Goal: Information Seeking & Learning: Check status

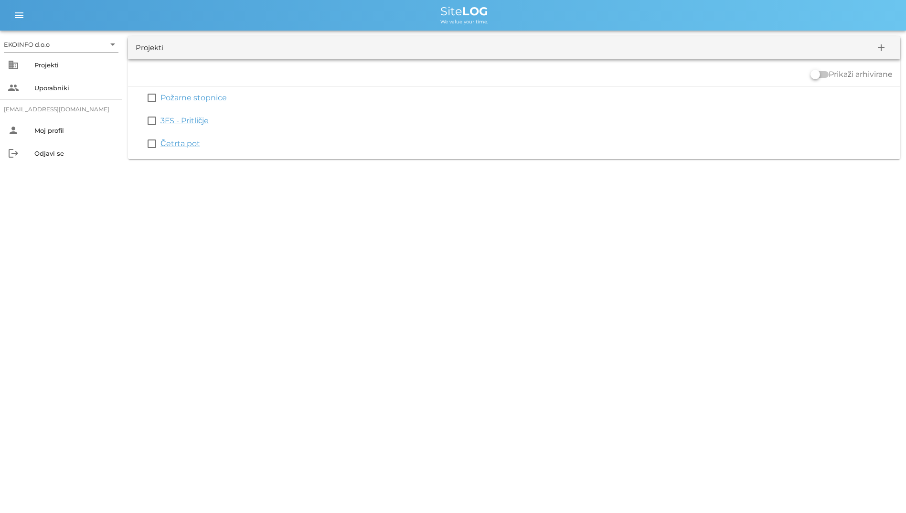
drag, startPoint x: 254, startPoint y: 167, endPoint x: 357, endPoint y: 5, distance: 191.2
click at [357, 5] on div "EKOINFO d.o.o arrow_drop_down business Projekti people Uporabniki [EMAIL_ADDRES…" at bounding box center [453, 256] width 906 height 513
drag, startPoint x: 357, startPoint y: 5, endPoint x: 254, endPoint y: 2, distance: 102.7
click at [254, 2] on div "menu menu Site LOG We value your time." at bounding box center [453, 15] width 906 height 31
drag, startPoint x: 362, startPoint y: 5, endPoint x: 532, endPoint y: 27, distance: 171.3
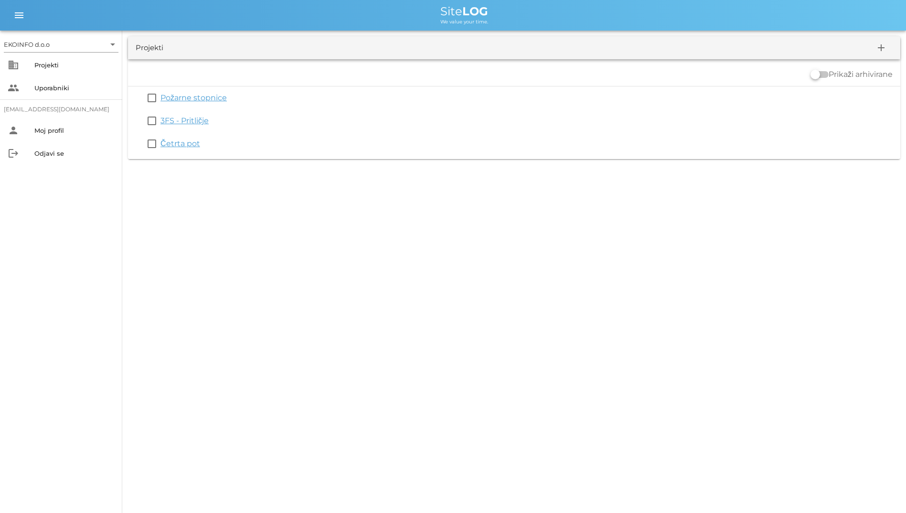
click at [532, 27] on div "menu menu Site LOG We value your time." at bounding box center [453, 15] width 906 height 31
click at [313, 321] on div "EKOINFO d.o.o arrow_drop_down business Projekti people Uporabniki [EMAIL_ADDRES…" at bounding box center [453, 256] width 906 height 513
drag, startPoint x: 423, startPoint y: 10, endPoint x: 553, endPoint y: 46, distance: 134.8
click at [553, 46] on div "EKOINFO d.o.o arrow_drop_down business Projekti people Uporabniki [EMAIL_ADDRES…" at bounding box center [453, 82] width 906 height 165
click at [503, 231] on div "EKOINFO d.o.o arrow_drop_down business Projekti people Uporabniki [EMAIL_ADDRES…" at bounding box center [453, 256] width 906 height 513
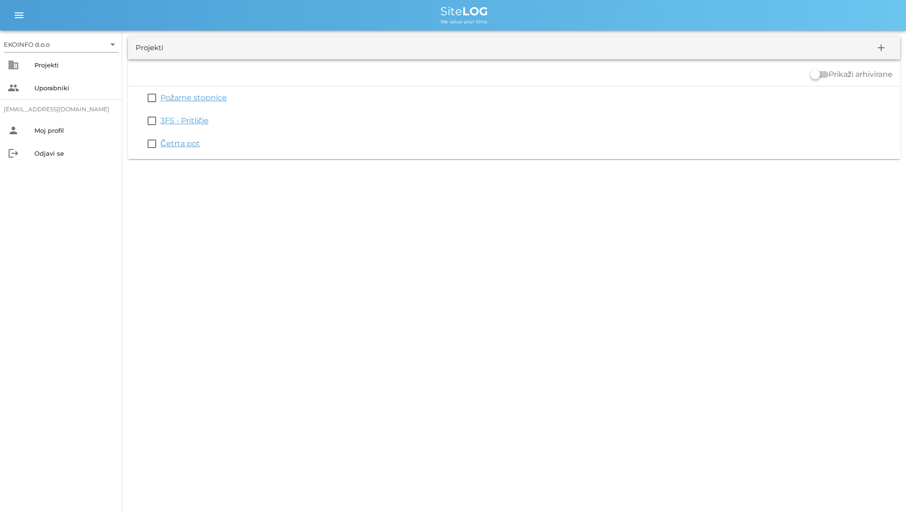
drag, startPoint x: 511, startPoint y: 17, endPoint x: 431, endPoint y: 16, distance: 80.2
click at [431, 16] on div "Site LOG We value your time." at bounding box center [464, 15] width 868 height 19
drag, startPoint x: 431, startPoint y: 16, endPoint x: 350, endPoint y: 28, distance: 81.5
click at [350, 28] on div "menu menu Site LOG We value your time." at bounding box center [453, 15] width 906 height 31
click at [391, 333] on div "EKOINFO d.o.o arrow_drop_down business Projekti people Uporabniki [EMAIL_ADDRES…" at bounding box center [453, 256] width 906 height 513
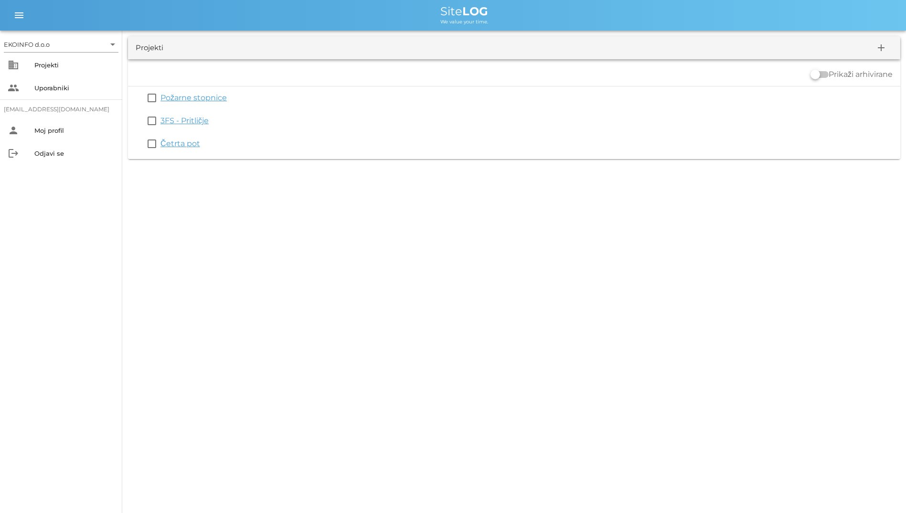
click at [868, 236] on div "EKOINFO d.o.o arrow_drop_down business Projekti people Uporabniki [EMAIL_ADDRES…" at bounding box center [453, 256] width 906 height 513
drag, startPoint x: 422, startPoint y: 2, endPoint x: 521, endPoint y: 19, distance: 100.1
click at [521, 19] on div "menu menu Site LOG We value your time." at bounding box center [453, 15] width 906 height 31
click at [791, 13] on div "Site LOG" at bounding box center [464, 11] width 868 height 11
click at [42, 63] on div "Projekti" at bounding box center [74, 65] width 80 height 8
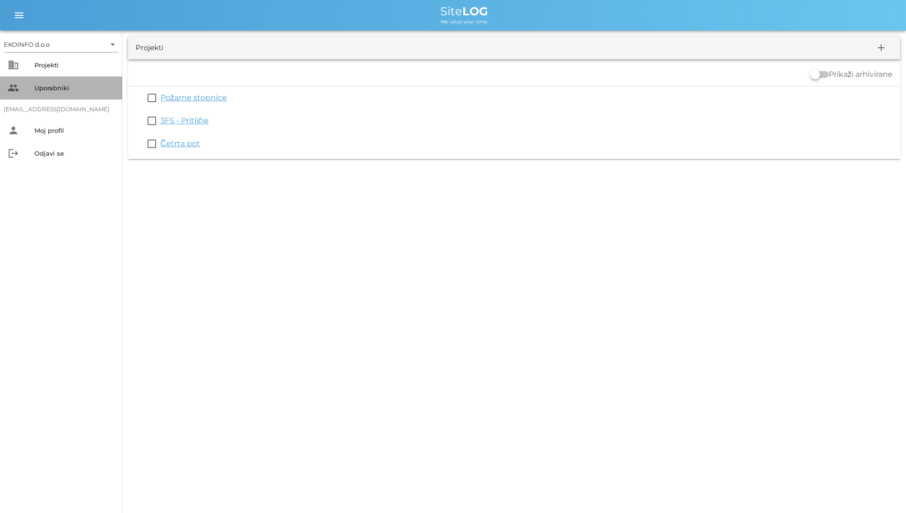
click at [59, 78] on div "people Uporabniki" at bounding box center [61, 87] width 122 height 23
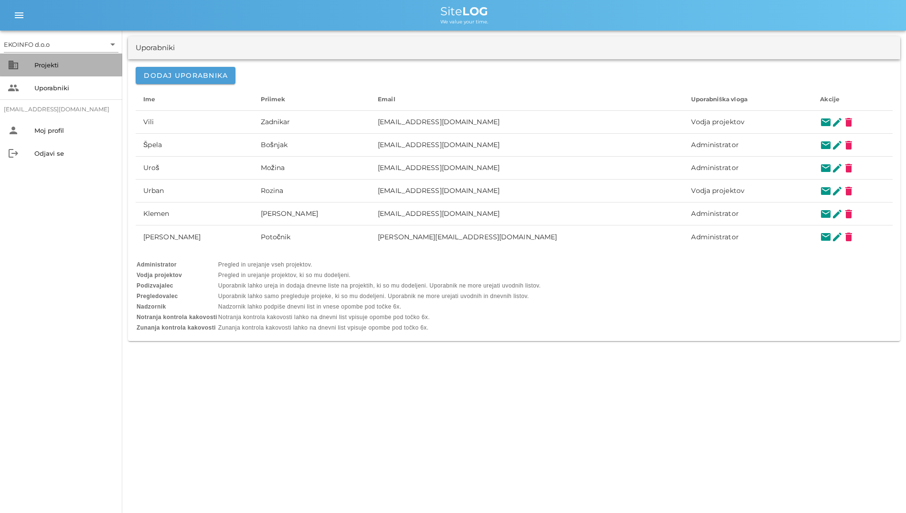
click at [60, 63] on div "Projekti" at bounding box center [74, 65] width 80 height 8
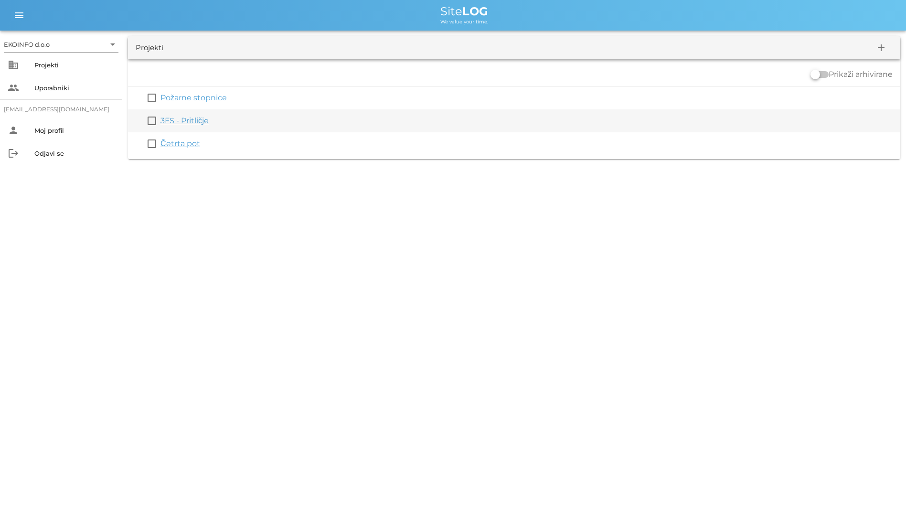
click at [191, 124] on link "3FS - Pritličje" at bounding box center [184, 120] width 48 height 9
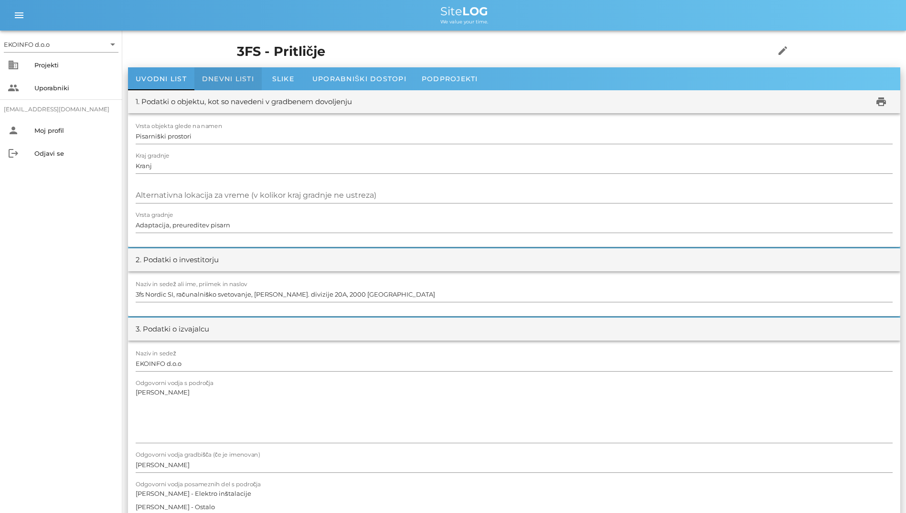
click at [211, 77] on span "Dnevni listi" at bounding box center [228, 78] width 52 height 9
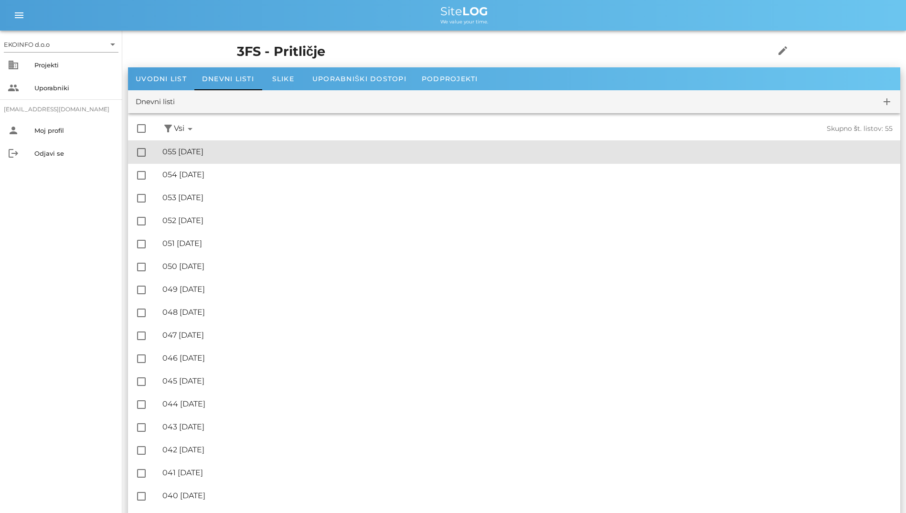
click at [259, 159] on div "🔏 055 [DATE] ✓ Podpisal: Nadzornik ✓ Podpisal: Sestavljalec ✓ Podpisal: Odgovor…" at bounding box center [527, 151] width 730 height 21
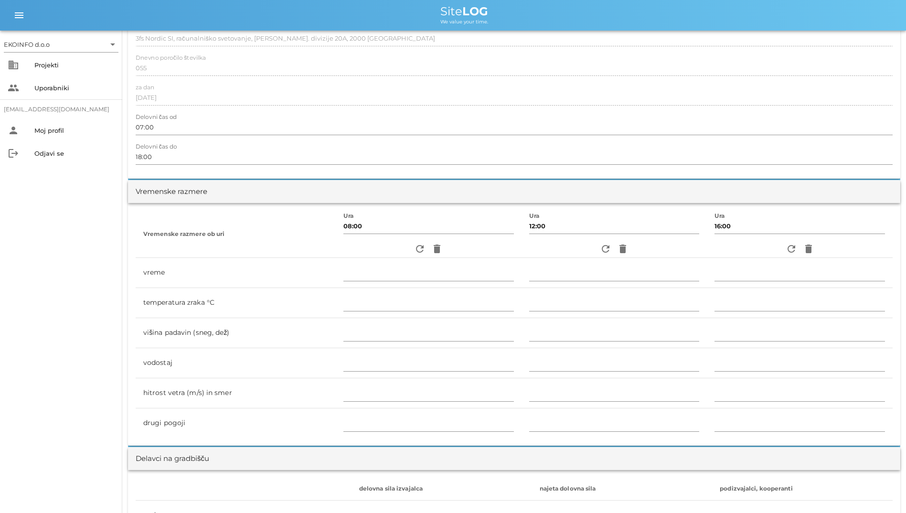
scroll to position [143, 0]
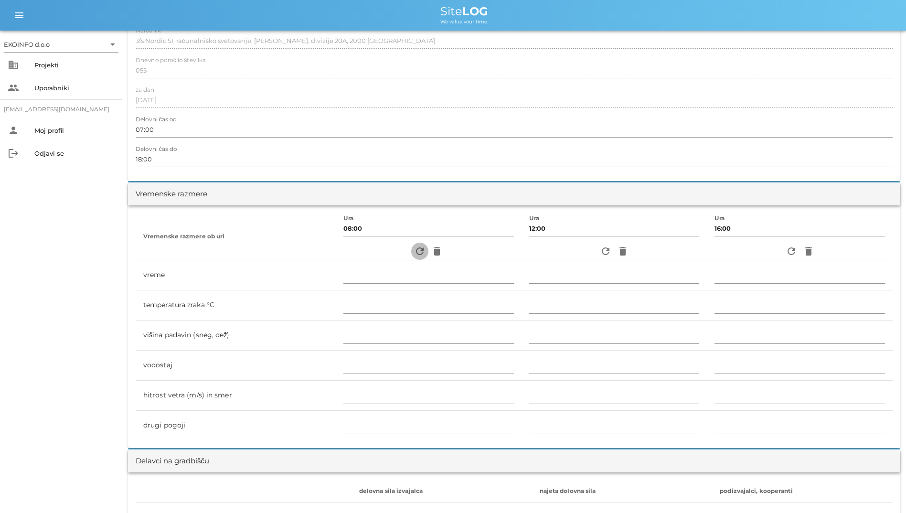
click at [414, 247] on icon "refresh" at bounding box center [419, 250] width 11 height 11
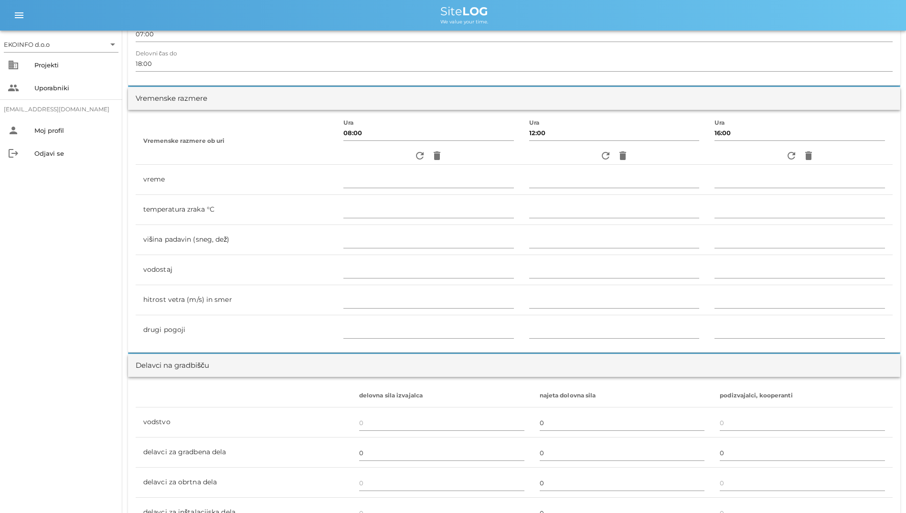
scroll to position [0, 0]
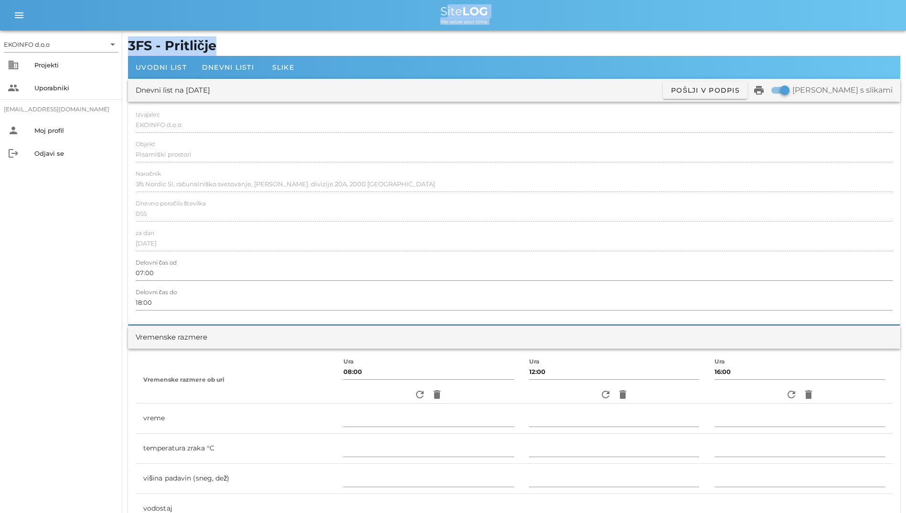
drag, startPoint x: 249, startPoint y: 41, endPoint x: 223, endPoint y: 11, distance: 39.2
drag, startPoint x: 223, startPoint y: 11, endPoint x: 157, endPoint y: 24, distance: 68.1
click at [157, 24] on div "We value your time." at bounding box center [464, 21] width 868 height 8
drag, startPoint x: 229, startPoint y: 45, endPoint x: 198, endPoint y: 14, distance: 43.5
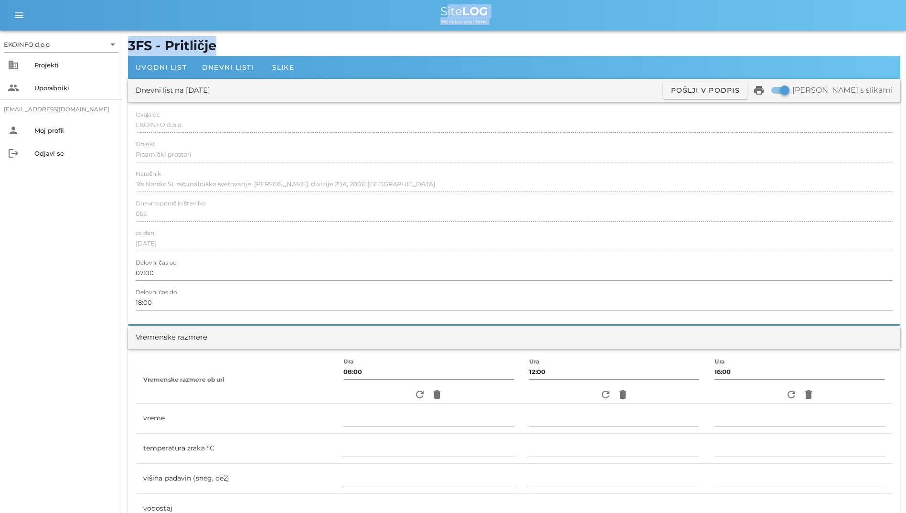
drag, startPoint x: 198, startPoint y: 14, endPoint x: 153, endPoint y: 16, distance: 45.4
click at [153, 16] on div "Site LOG" at bounding box center [464, 11] width 868 height 11
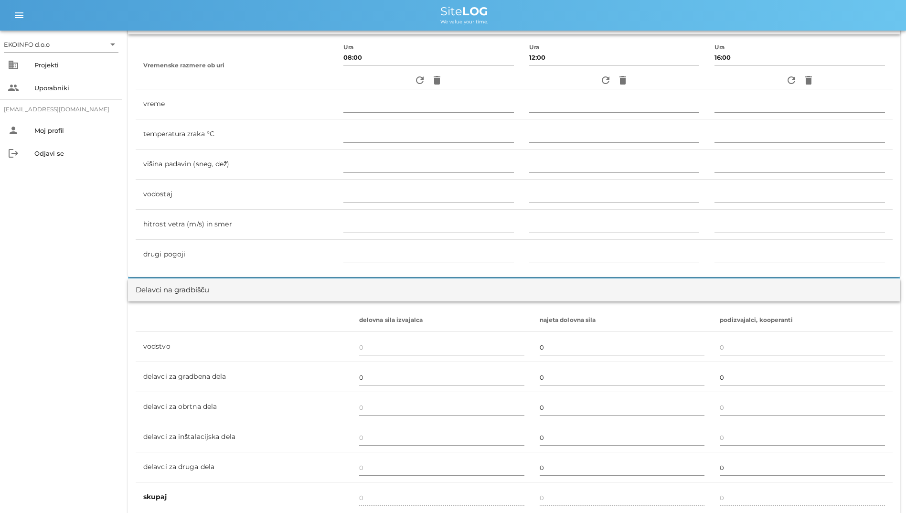
scroll to position [143, 0]
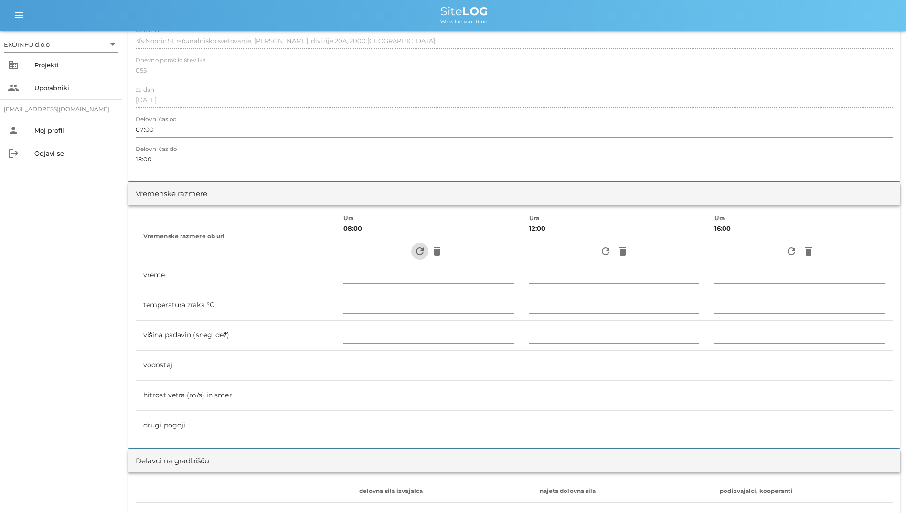
click at [414, 247] on icon "refresh" at bounding box center [419, 250] width 11 height 11
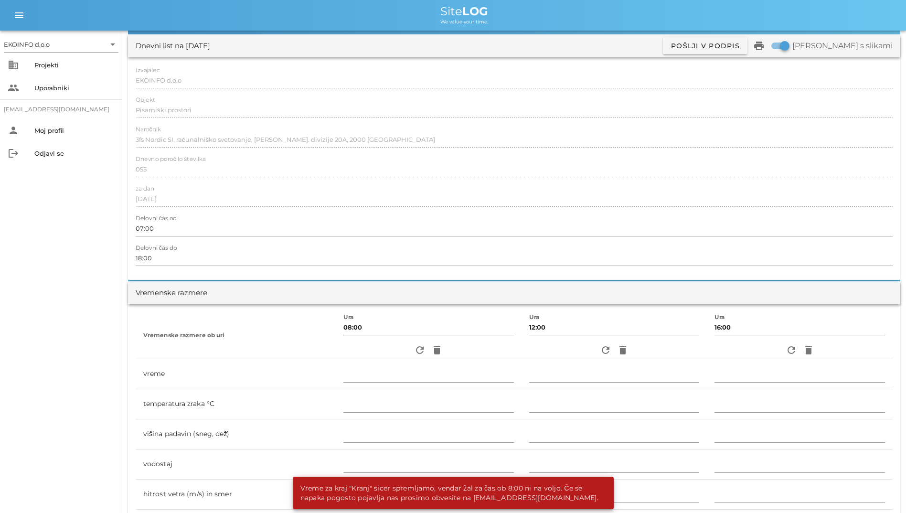
scroll to position [0, 0]
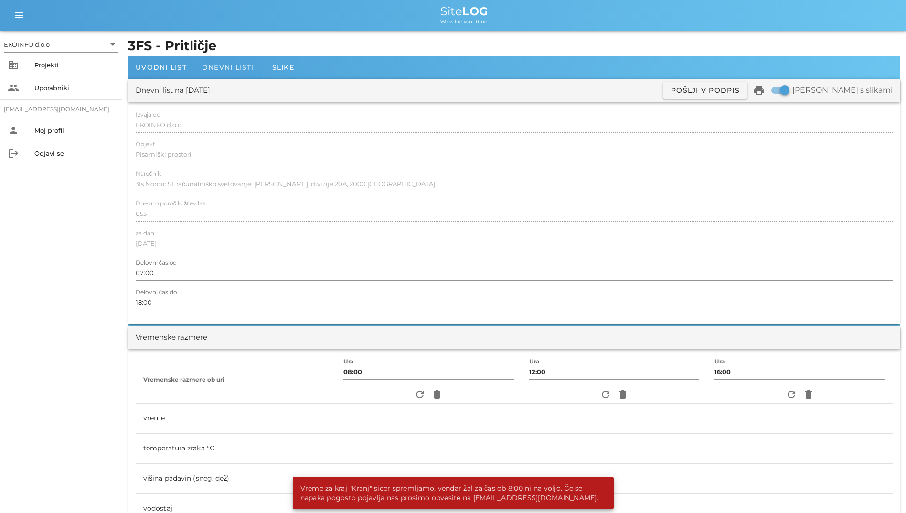
click at [226, 68] on span "Dnevni listi" at bounding box center [228, 67] width 52 height 9
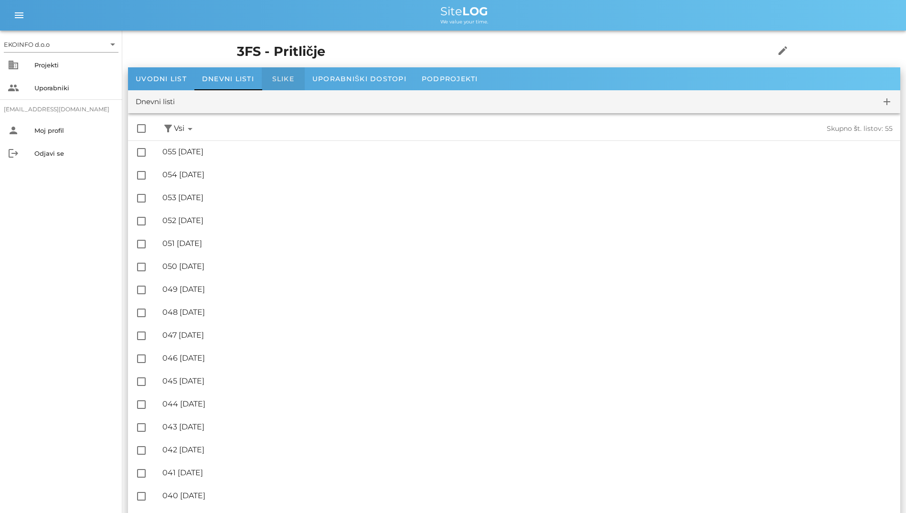
click at [303, 76] on div "Slike" at bounding box center [283, 78] width 43 height 23
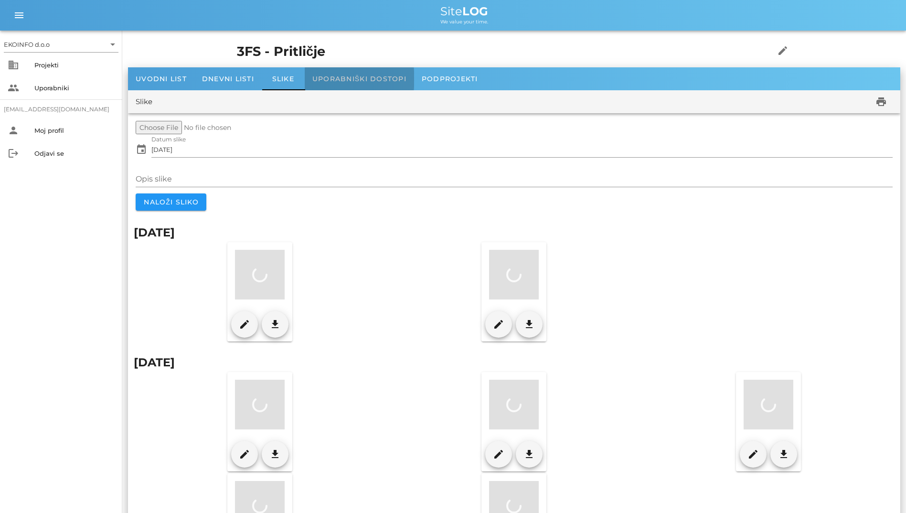
click at [316, 80] on span "Uporabniški dostopi" at bounding box center [359, 78] width 94 height 9
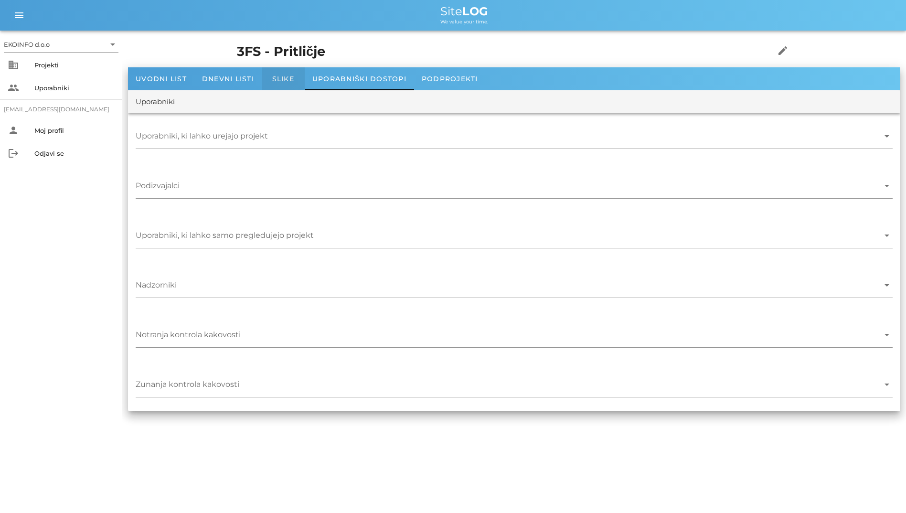
click at [273, 80] on span "Slike" at bounding box center [283, 78] width 22 height 9
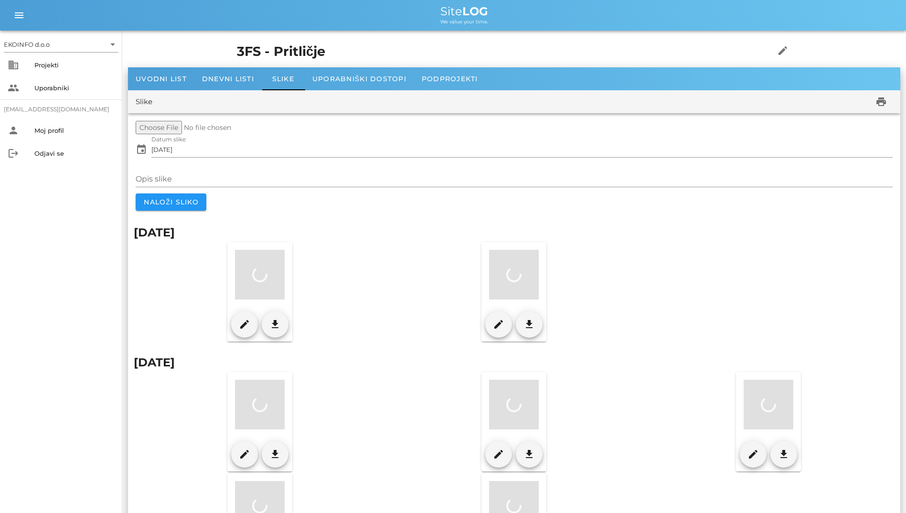
drag, startPoint x: 337, startPoint y: 213, endPoint x: 269, endPoint y: 194, distance: 70.8
click at [269, 194] on form "event Datum slike [DATE] chevron_left [DATE] chevron_right p t s č p s n 1. 2. …" at bounding box center [514, 166] width 757 height 90
click at [361, 79] on span "Uporabniški dostopi" at bounding box center [359, 78] width 94 height 9
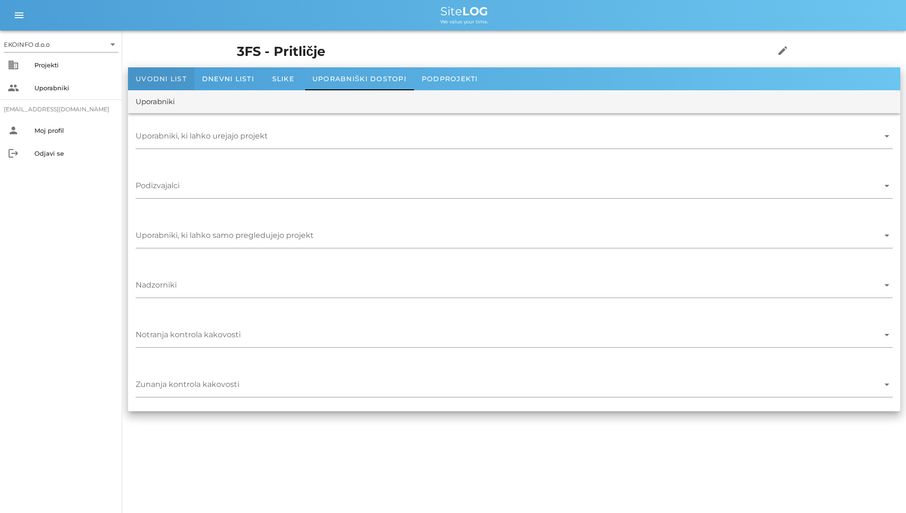
click at [174, 70] on div "Uvodni list" at bounding box center [161, 78] width 66 height 23
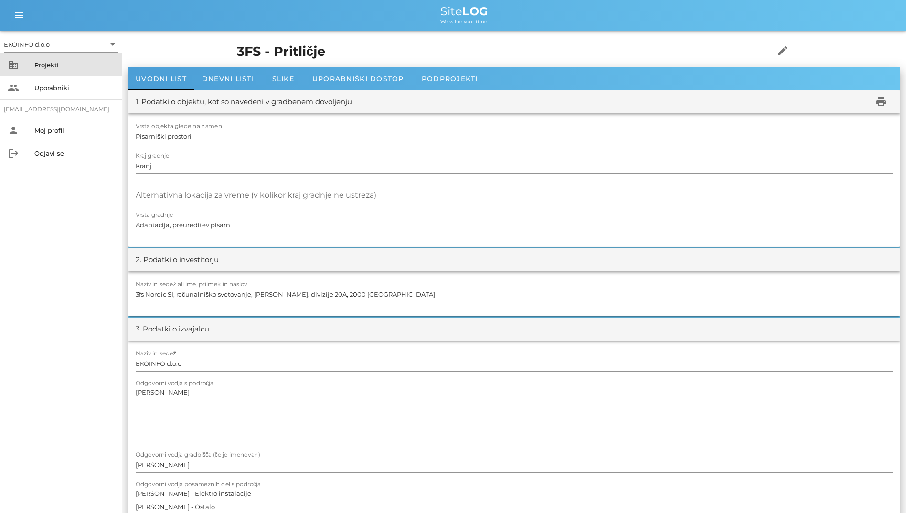
click at [94, 58] on div "Projekti" at bounding box center [74, 64] width 80 height 15
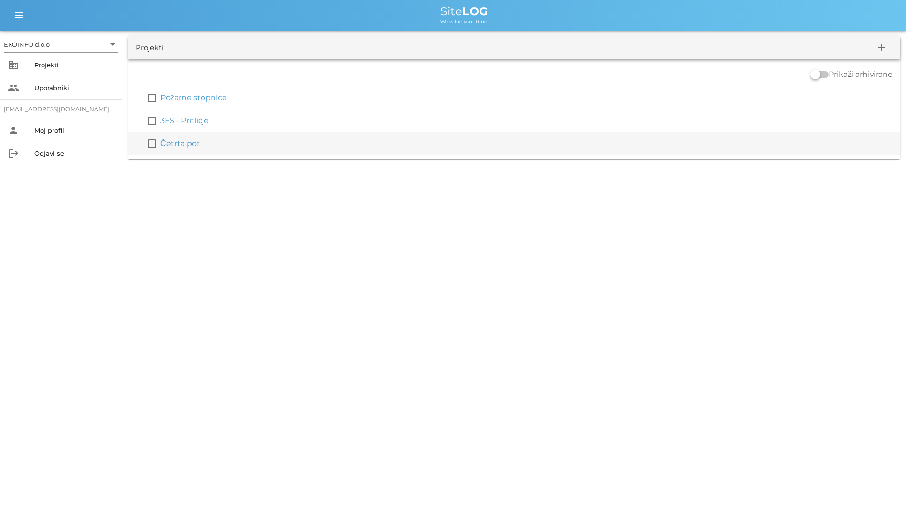
click at [182, 142] on link "Četrta pot" at bounding box center [180, 143] width 40 height 9
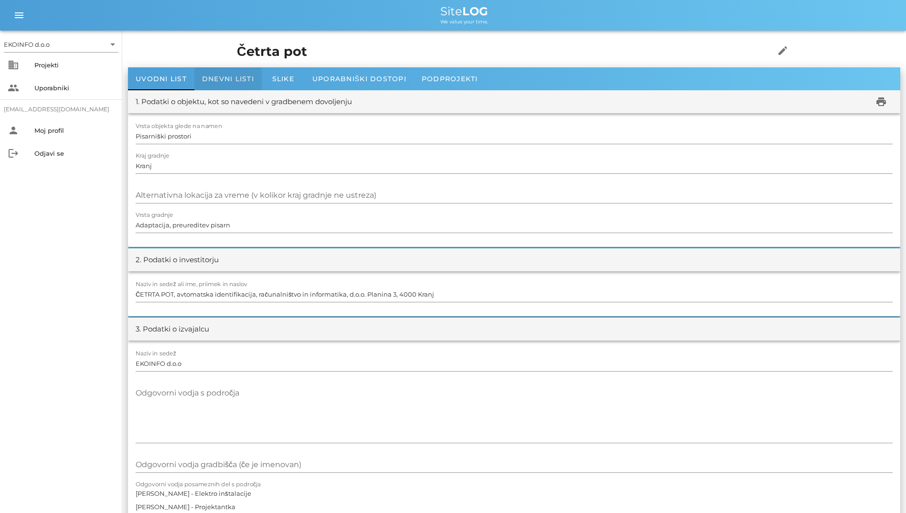
click at [221, 74] on span "Dnevni listi" at bounding box center [228, 78] width 52 height 9
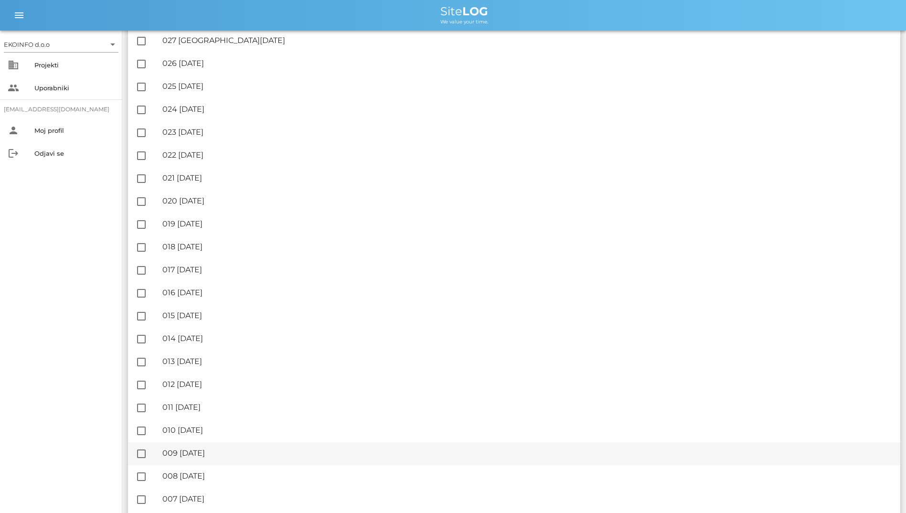
scroll to position [1081, 0]
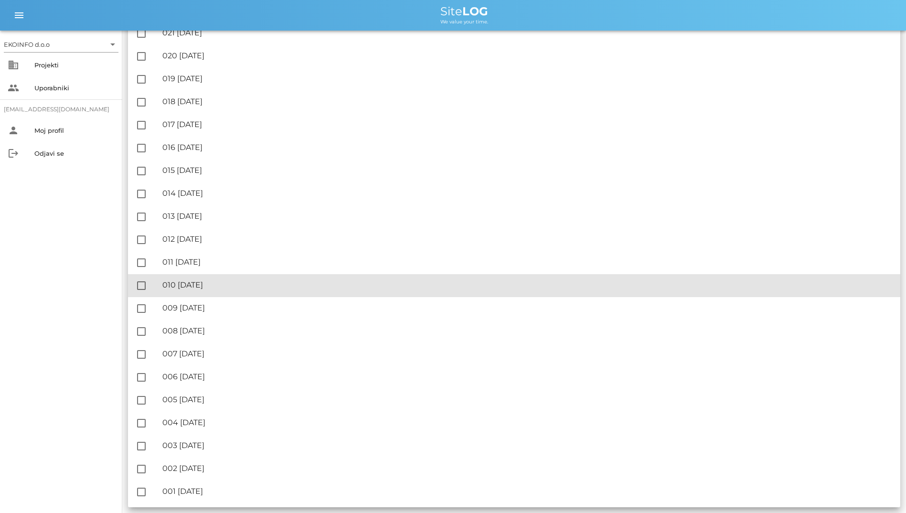
click at [187, 286] on div "🔏 010 [GEOGRAPHIC_DATA][DATE]" at bounding box center [527, 284] width 730 height 9
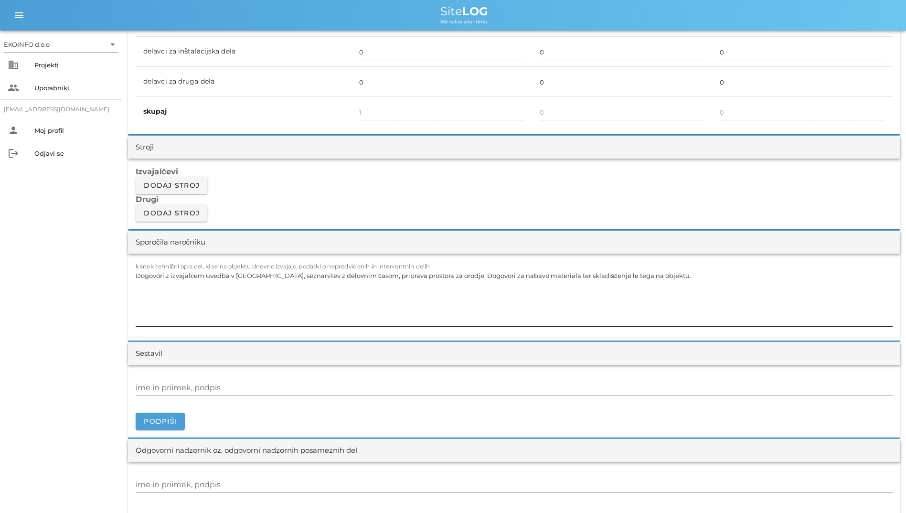
scroll to position [716, 0]
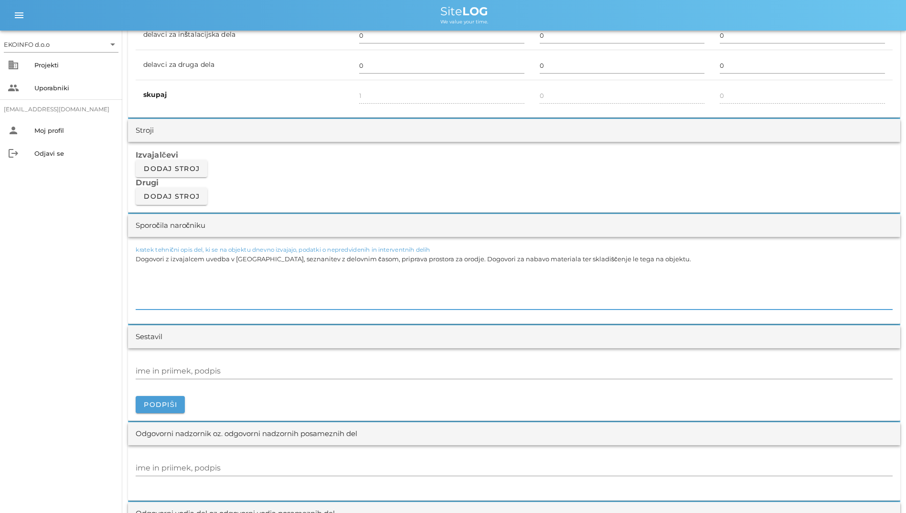
drag, startPoint x: 690, startPoint y: 267, endPoint x: 0, endPoint y: 222, distance: 691.7
click at [0, 222] on html "EKOINFO d.o.o arrow_drop_down business Projekti people Uporabniki [EMAIL_ADDRES…" at bounding box center [453, 382] width 906 height 2197
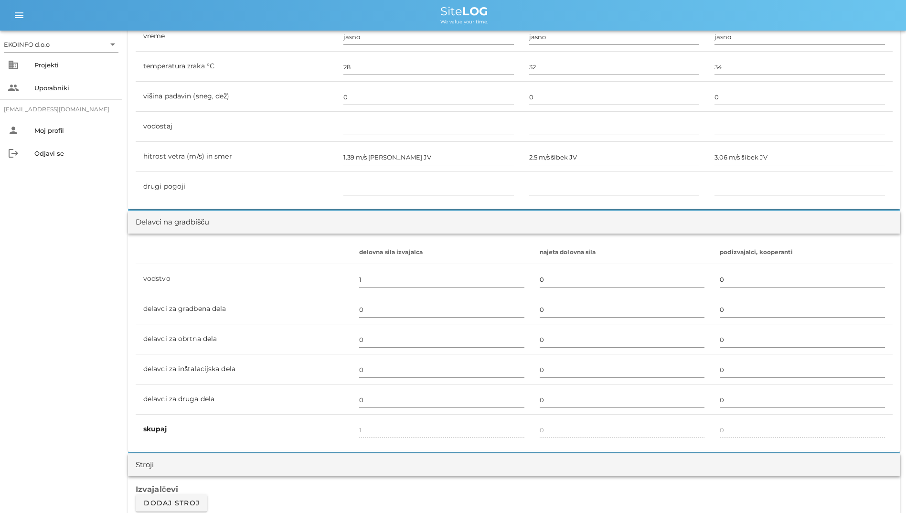
scroll to position [0, 0]
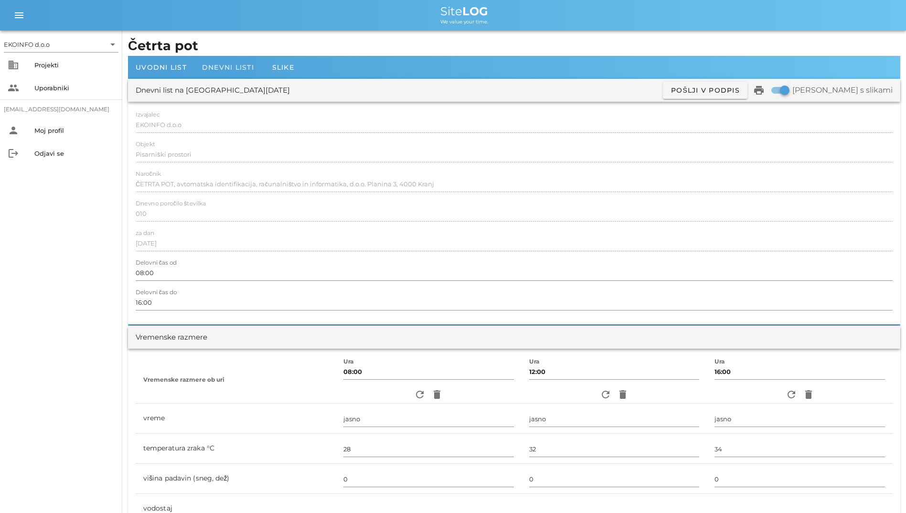
click at [212, 70] on span "Dnevni listi" at bounding box center [228, 67] width 52 height 9
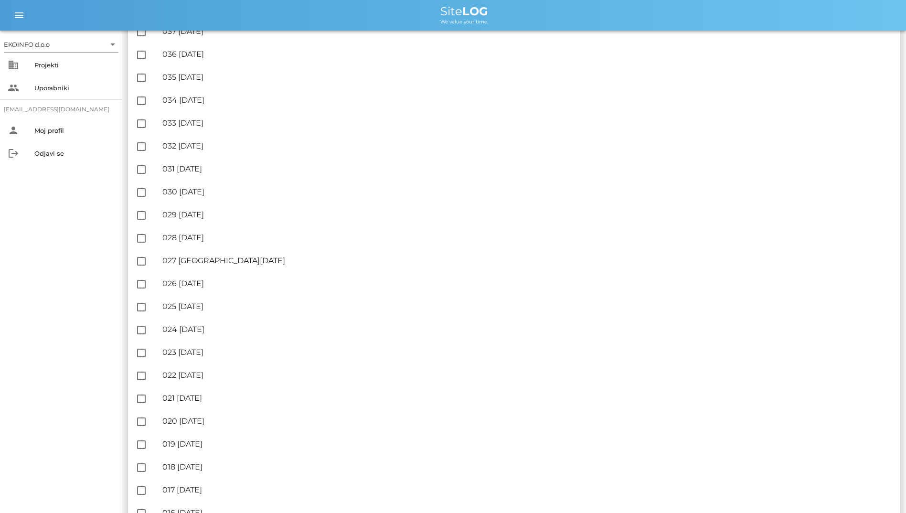
scroll to position [1002, 0]
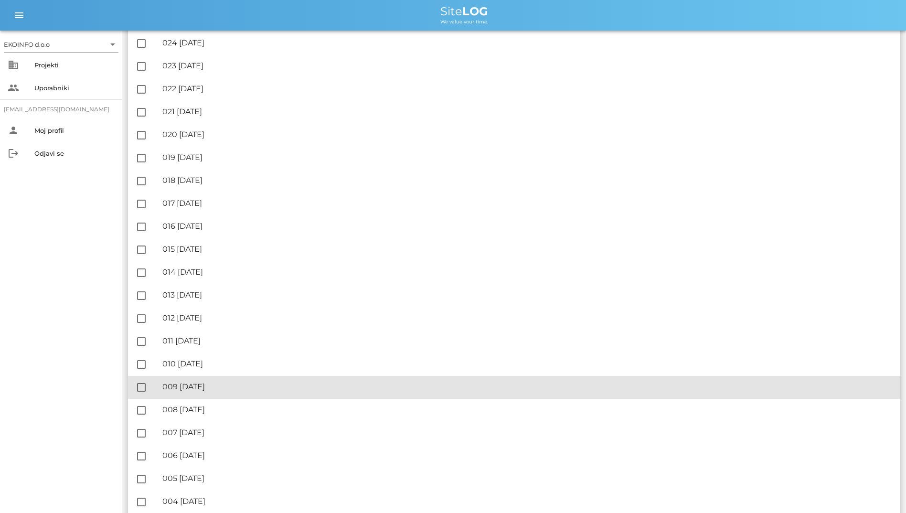
click at [227, 388] on div "🔏 009 [DATE]" at bounding box center [527, 386] width 730 height 9
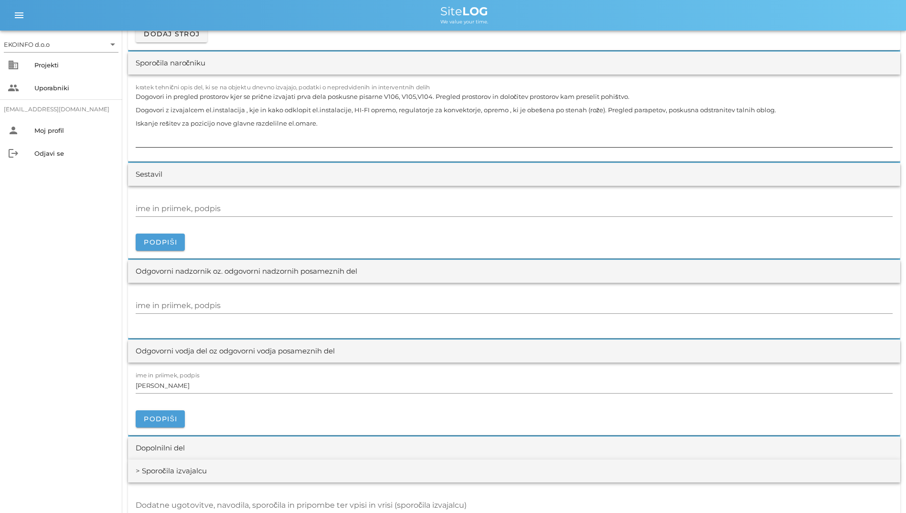
scroll to position [764, 0]
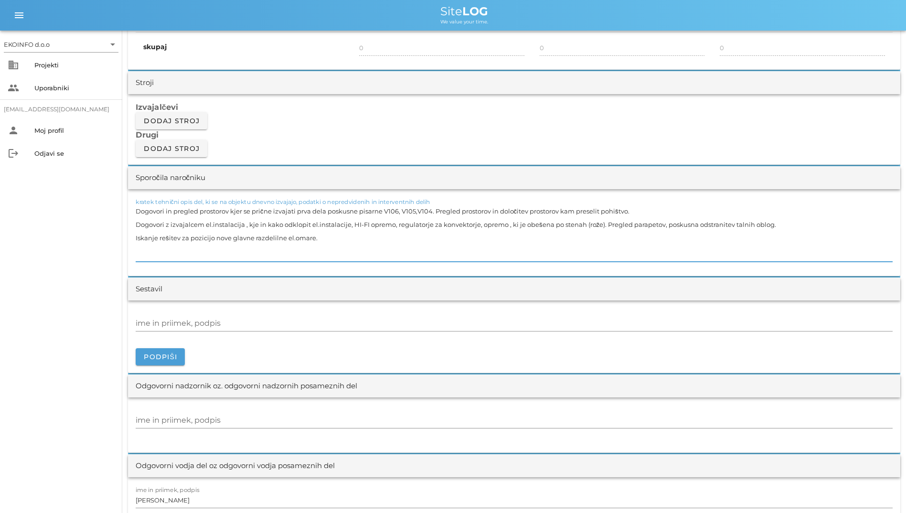
click at [343, 235] on textarea "Dogovori in pregled prostorov kjer se prične izvajati prva dela poskusne pisarn…" at bounding box center [514, 232] width 757 height 57
drag, startPoint x: 336, startPoint y: 239, endPoint x: 48, endPoint y: 147, distance: 301.6
click at [48, 147] on div "EKOINFO d.o.o arrow_drop_down business Projekti people Uporabniki [EMAIL_ADDRES…" at bounding box center [453, 334] width 906 height 2197
